Goal: Find specific page/section: Find specific page/section

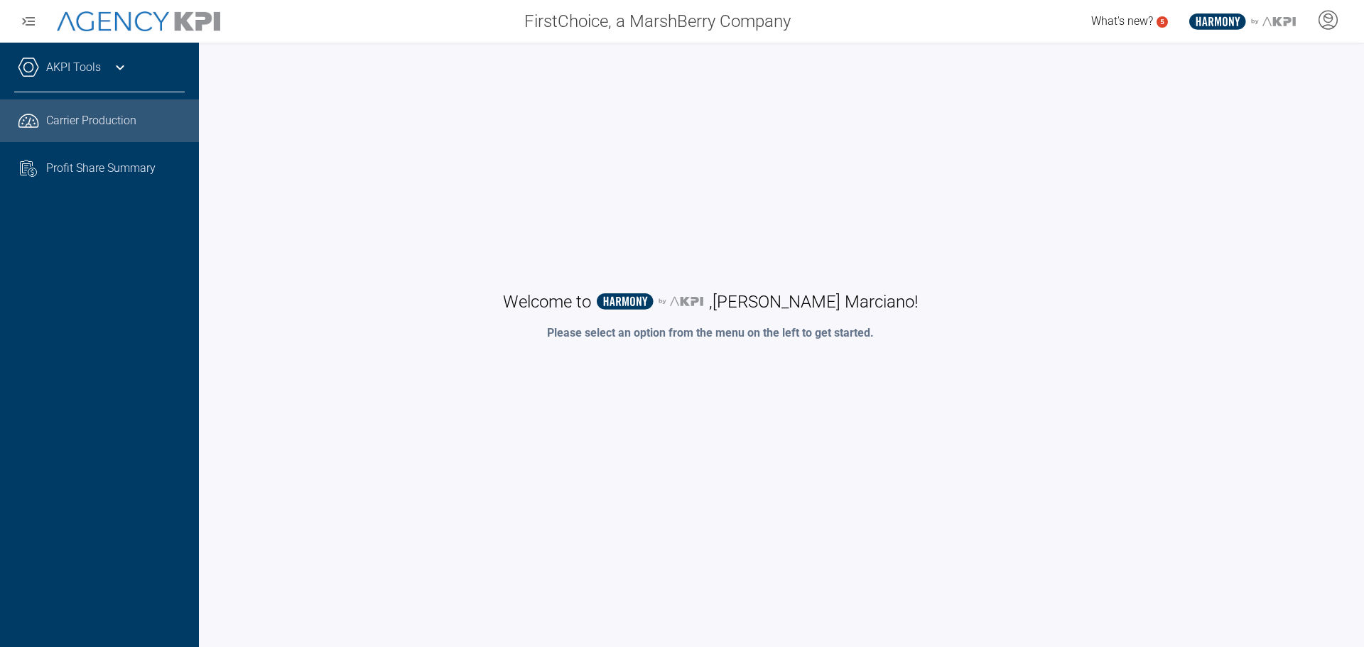
click at [30, 117] on icon ".cls-1{fill:none;stroke:#221f20;stroke-linecap:round;stroke-linejoin:round;stro…" at bounding box center [28, 120] width 21 height 21
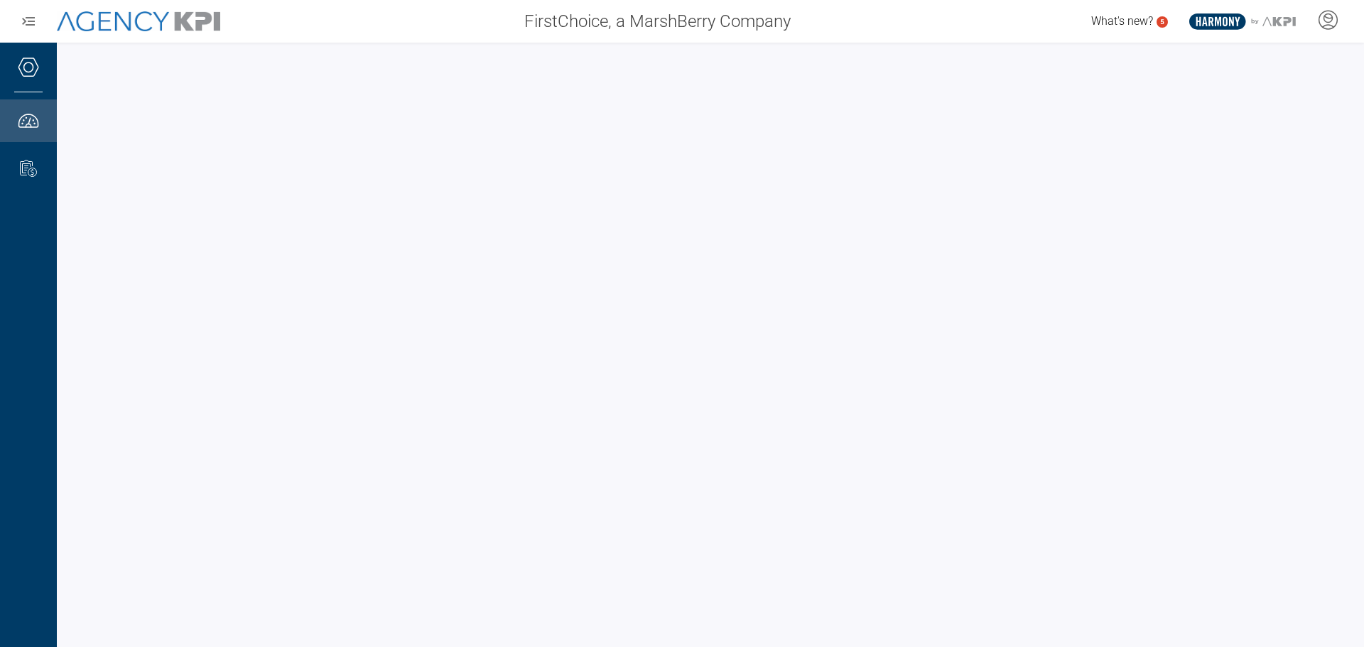
click at [86, 13] on img at bounding box center [138, 21] width 163 height 21
click at [26, 20] on icon "button" at bounding box center [28, 21] width 17 height 17
